Goal: Task Accomplishment & Management: Manage account settings

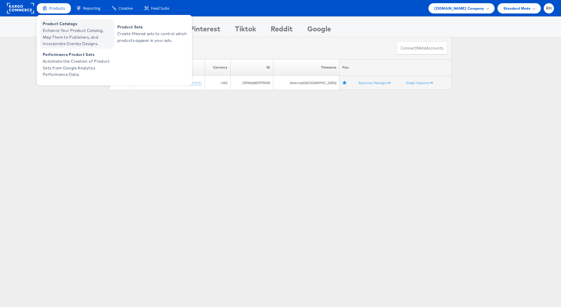
click at [62, 27] on span "Enhance Your Product Catalog, Map Them to Publishers, and Incorporate Overlay D…" at bounding box center [78, 37] width 70 height 20
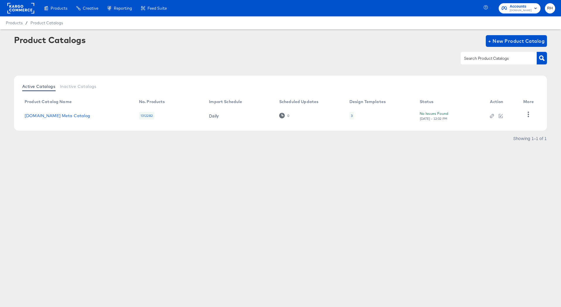
click at [502, 8] on div "Accounts Cars.com RH" at bounding box center [523, 8] width 75 height 16
click at [15, 7] on rect at bounding box center [20, 8] width 27 height 11
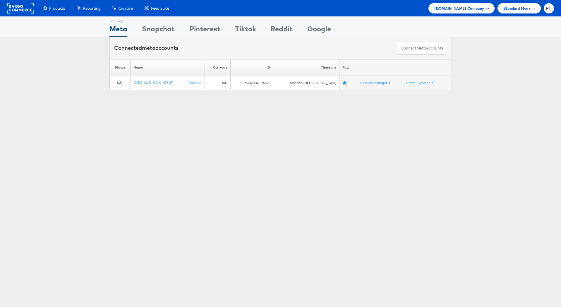
click at [472, 8] on span "[DOMAIN_NAME] Company" at bounding box center [459, 8] width 50 height 6
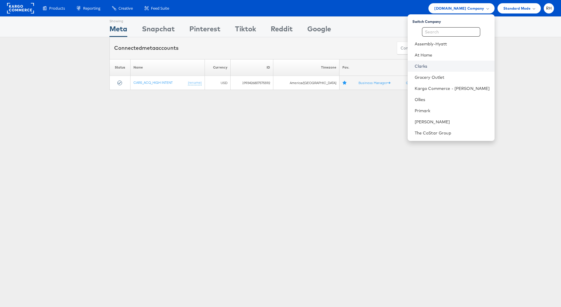
click at [455, 66] on link "Clarks" at bounding box center [452, 66] width 75 height 6
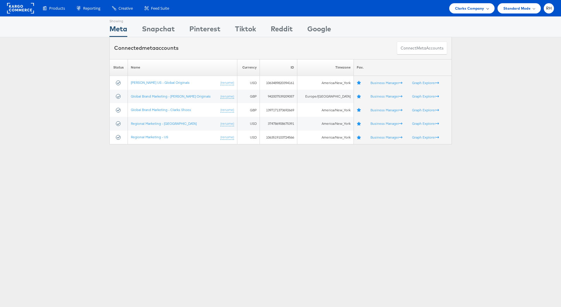
click at [471, 6] on span "Clarks Company" at bounding box center [469, 8] width 29 height 6
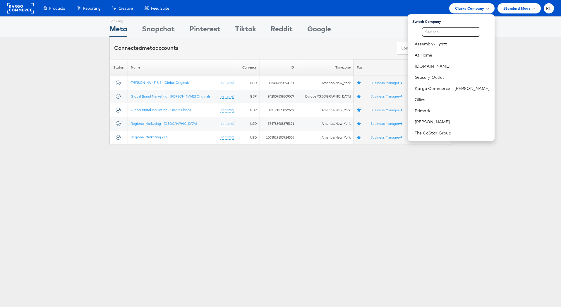
click at [368, 11] on div "Products Product Catalogs Enhance Your Product Catalog, Map Them to Publishers,…" at bounding box center [295, 8] width 517 height 10
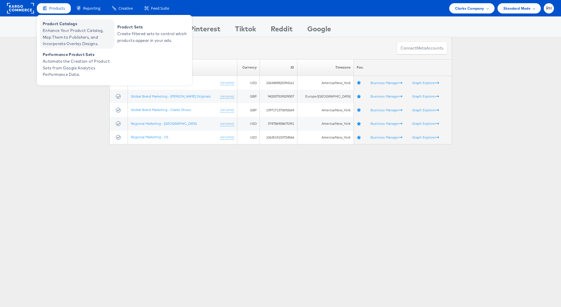
click at [63, 27] on span "Product Catalogs" at bounding box center [78, 23] width 70 height 7
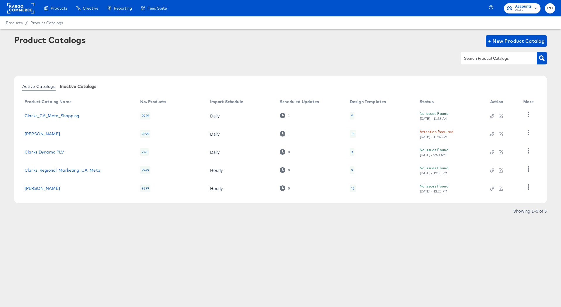
click at [86, 86] on span "Inactive Catalogs" at bounding box center [78, 86] width 37 height 5
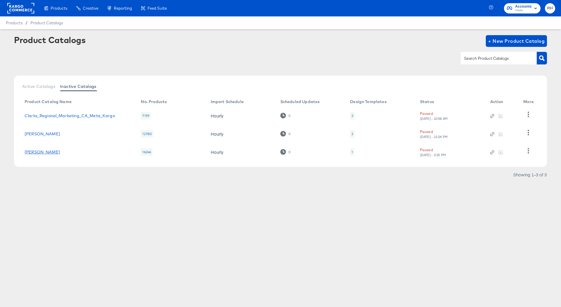
click at [60, 153] on link "[PERSON_NAME]" at bounding box center [42, 152] width 35 height 5
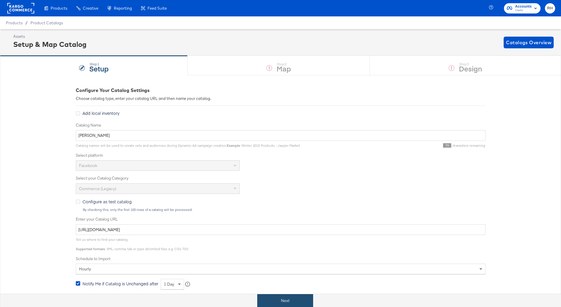
click at [282, 295] on button "Next" at bounding box center [285, 300] width 56 height 13
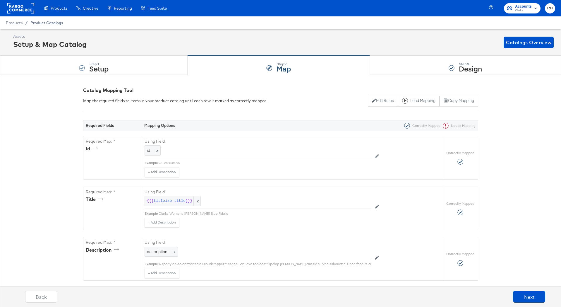
click at [49, 24] on span "Product Catalogs" at bounding box center [46, 22] width 33 height 5
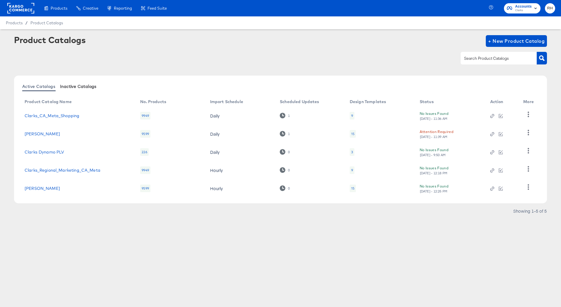
click at [84, 89] on button "Inactive Catalogs" at bounding box center [78, 86] width 41 height 10
